Goal: Task Accomplishment & Management: Complete application form

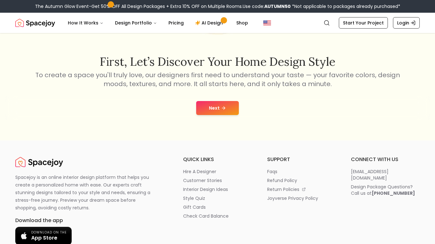
scroll to position [93, 0]
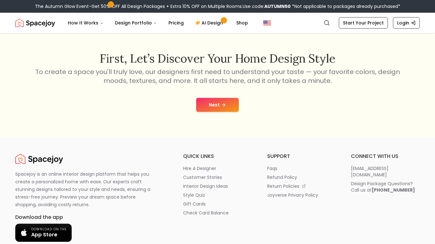
click at [210, 106] on button "Next" at bounding box center [217, 105] width 43 height 14
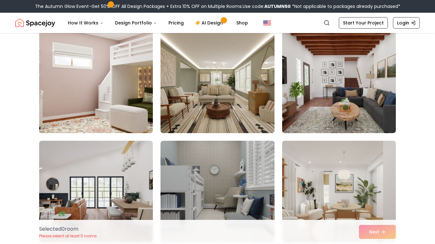
scroll to position [54, 0]
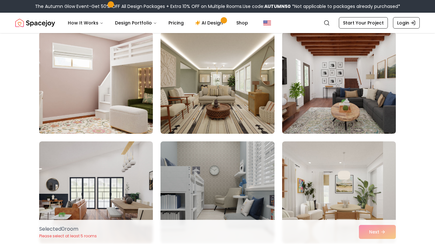
click at [143, 112] on img at bounding box center [95, 83] width 119 height 107
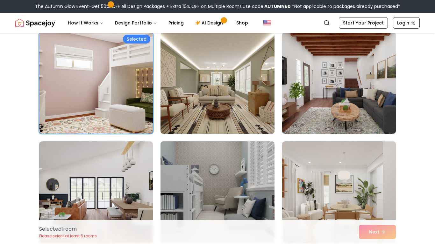
click at [237, 173] on img at bounding box center [216, 192] width 119 height 107
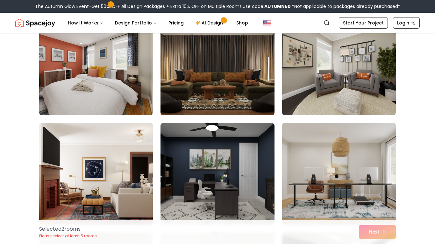
scroll to position [461, 0]
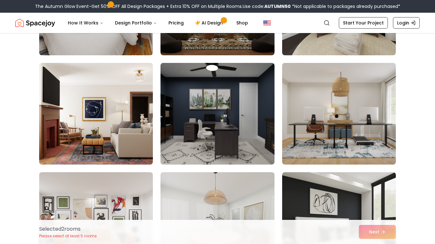
click at [381, 232] on div "Selected 2 room s Please select at least 5 rooms Next" at bounding box center [217, 232] width 366 height 24
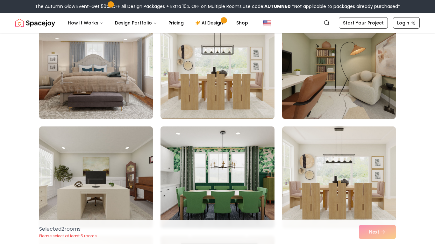
scroll to position [1603, 0]
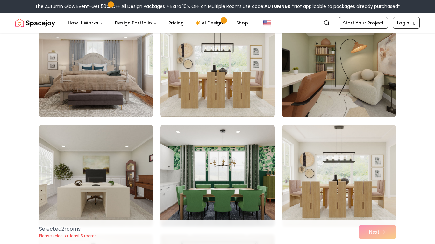
click at [346, 104] on img at bounding box center [338, 66] width 119 height 107
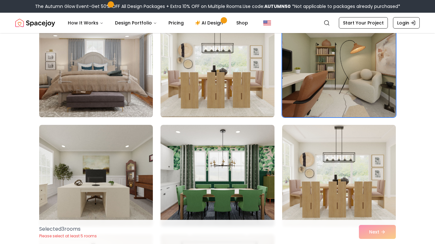
click at [116, 74] on img at bounding box center [95, 66] width 119 height 107
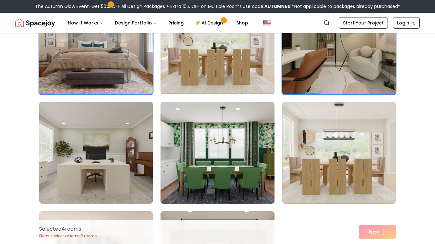
click at [116, 74] on img at bounding box center [95, 43] width 119 height 107
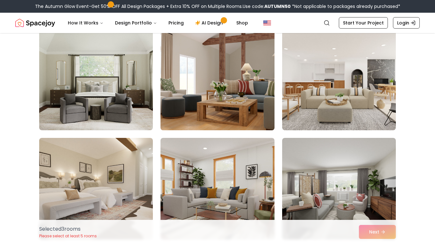
scroll to position [2466, 0]
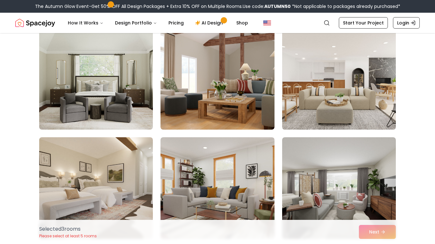
click at [335, 100] on img at bounding box center [338, 78] width 119 height 107
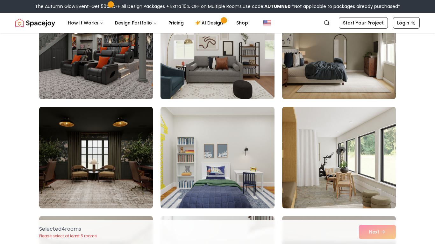
scroll to position [2826, 0]
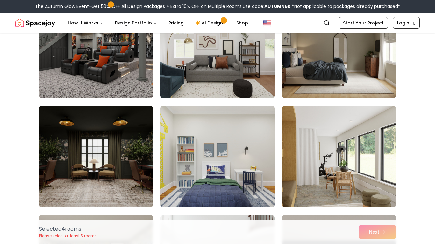
click at [378, 69] on img at bounding box center [338, 47] width 119 height 107
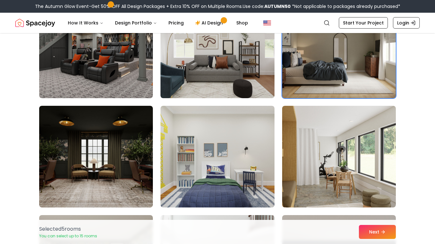
click at [378, 69] on img at bounding box center [338, 47] width 119 height 107
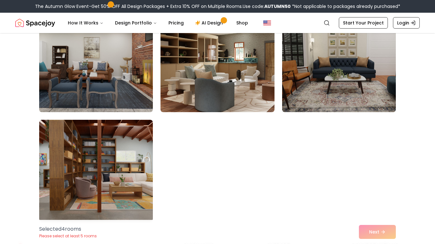
scroll to position [3578, 0]
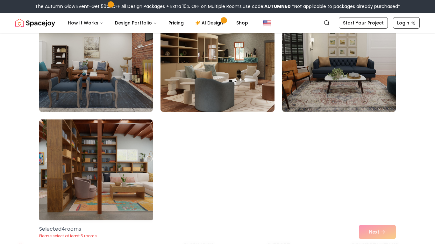
click at [86, 154] on img at bounding box center [95, 170] width 119 height 107
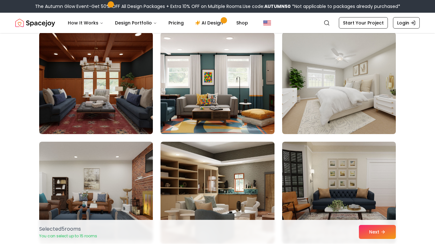
scroll to position [3445, 0]
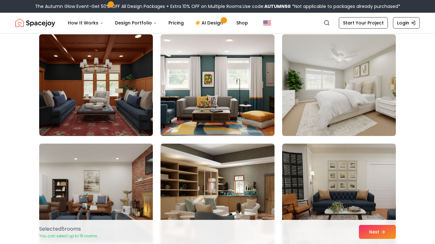
click at [327, 93] on img at bounding box center [338, 85] width 119 height 107
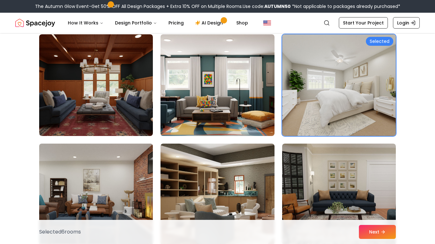
click at [116, 198] on img at bounding box center [95, 194] width 119 height 107
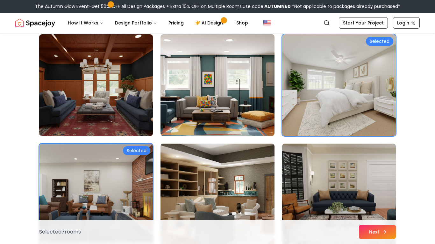
click at [384, 235] on button "Next" at bounding box center [377, 232] width 37 height 14
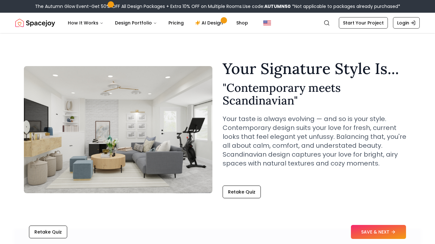
drag, startPoint x: 368, startPoint y: 228, endPoint x: 359, endPoint y: 205, distance: 25.7
click at [373, 233] on button "SAVE & NEXT" at bounding box center [378, 232] width 55 height 14
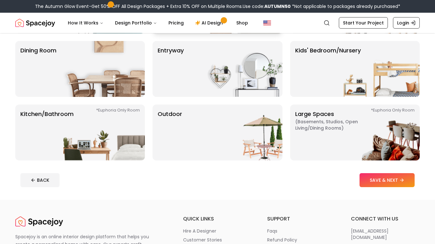
scroll to position [108, 0]
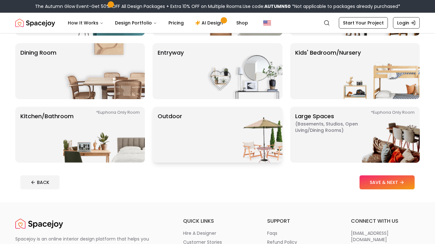
click at [196, 133] on div "Outdoor" at bounding box center [216, 135] width 129 height 56
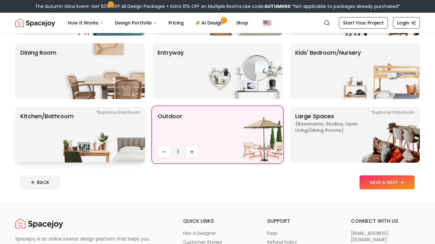
click at [138, 134] on img at bounding box center [103, 135] width 81 height 56
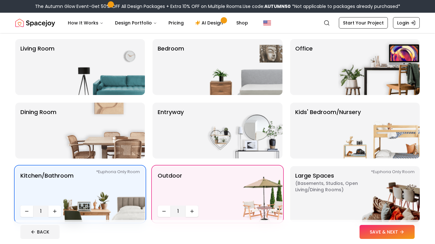
scroll to position [48, 0]
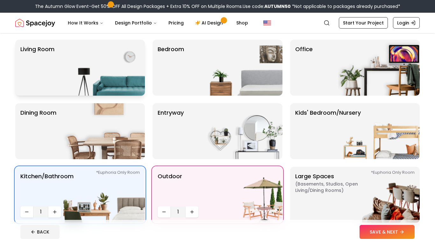
click at [116, 67] on img at bounding box center [103, 68] width 81 height 56
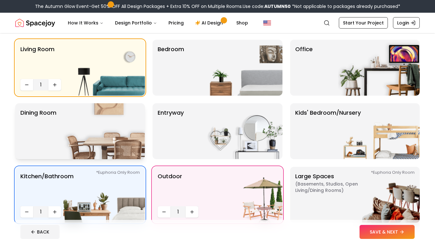
click at [97, 158] on img at bounding box center [103, 131] width 81 height 56
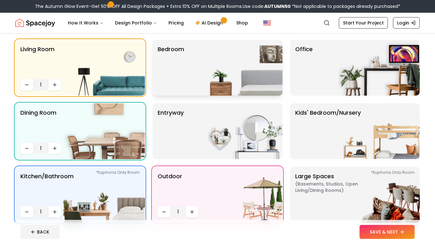
click at [201, 57] on img at bounding box center [241, 68] width 81 height 56
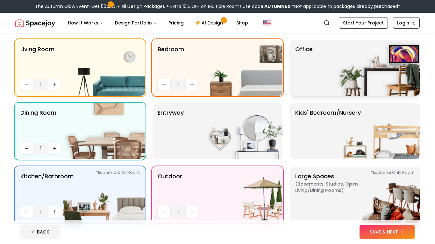
click at [350, 59] on img at bounding box center [378, 68] width 81 height 56
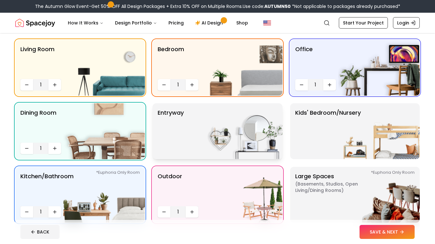
click at [232, 130] on img at bounding box center [241, 131] width 81 height 56
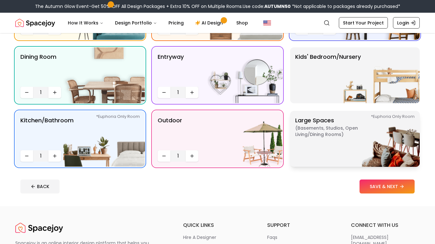
scroll to position [104, 0]
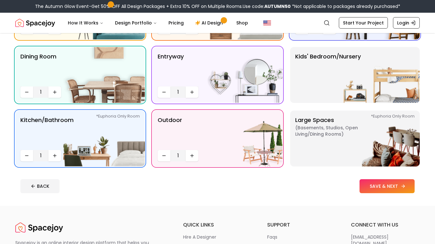
click at [373, 188] on button "SAVE & NEXT" at bounding box center [386, 186] width 55 height 14
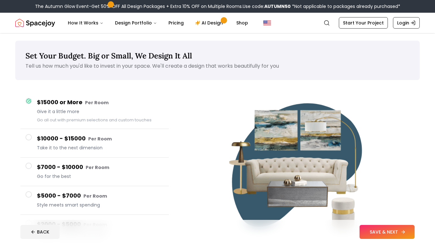
click at [377, 234] on button "SAVE & NEXT" at bounding box center [386, 232] width 55 height 14
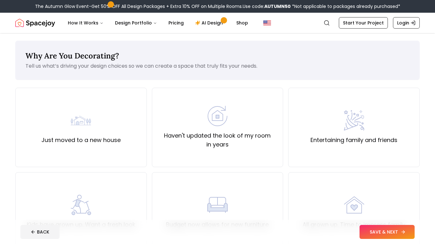
click at [375, 233] on button "SAVE & NEXT" at bounding box center [386, 232] width 55 height 14
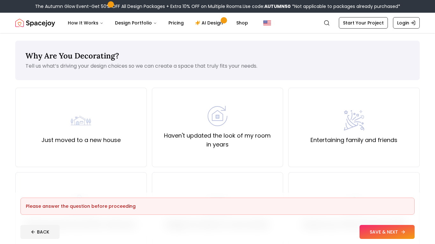
click at [388, 235] on button "SAVE & NEXT" at bounding box center [386, 232] width 55 height 14
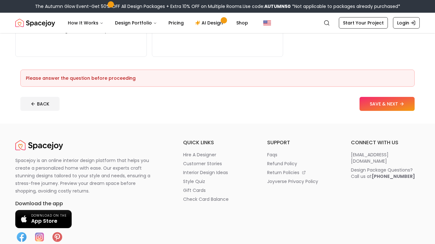
scroll to position [306, 0]
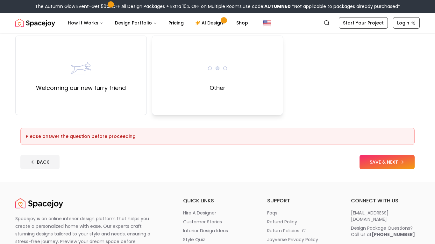
click at [189, 98] on div "Other" at bounding box center [217, 76] width 131 height 80
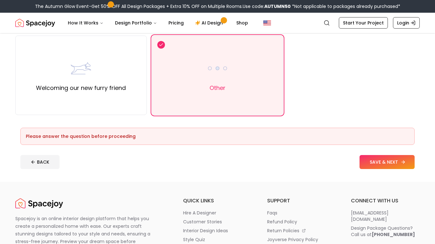
click at [377, 157] on button "SAVE & NEXT" at bounding box center [386, 162] width 55 height 14
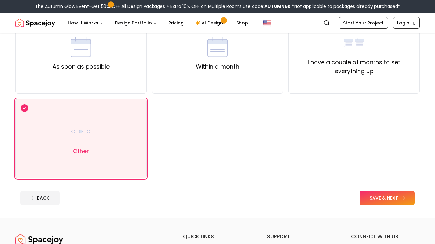
scroll to position [74, 0]
click at [379, 197] on button "SAVE & NEXT" at bounding box center [386, 198] width 55 height 14
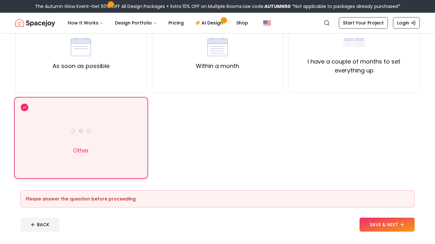
click at [54, 132] on div "Other" at bounding box center [80, 138] width 131 height 80
click at [380, 226] on button "SAVE & NEXT" at bounding box center [386, 225] width 55 height 14
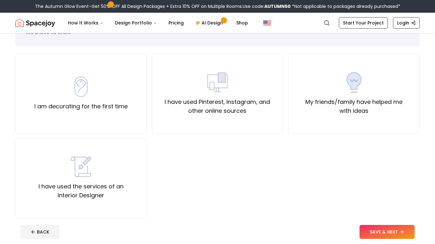
scroll to position [34, 0]
